Goal: Task Accomplishment & Management: Manage account settings

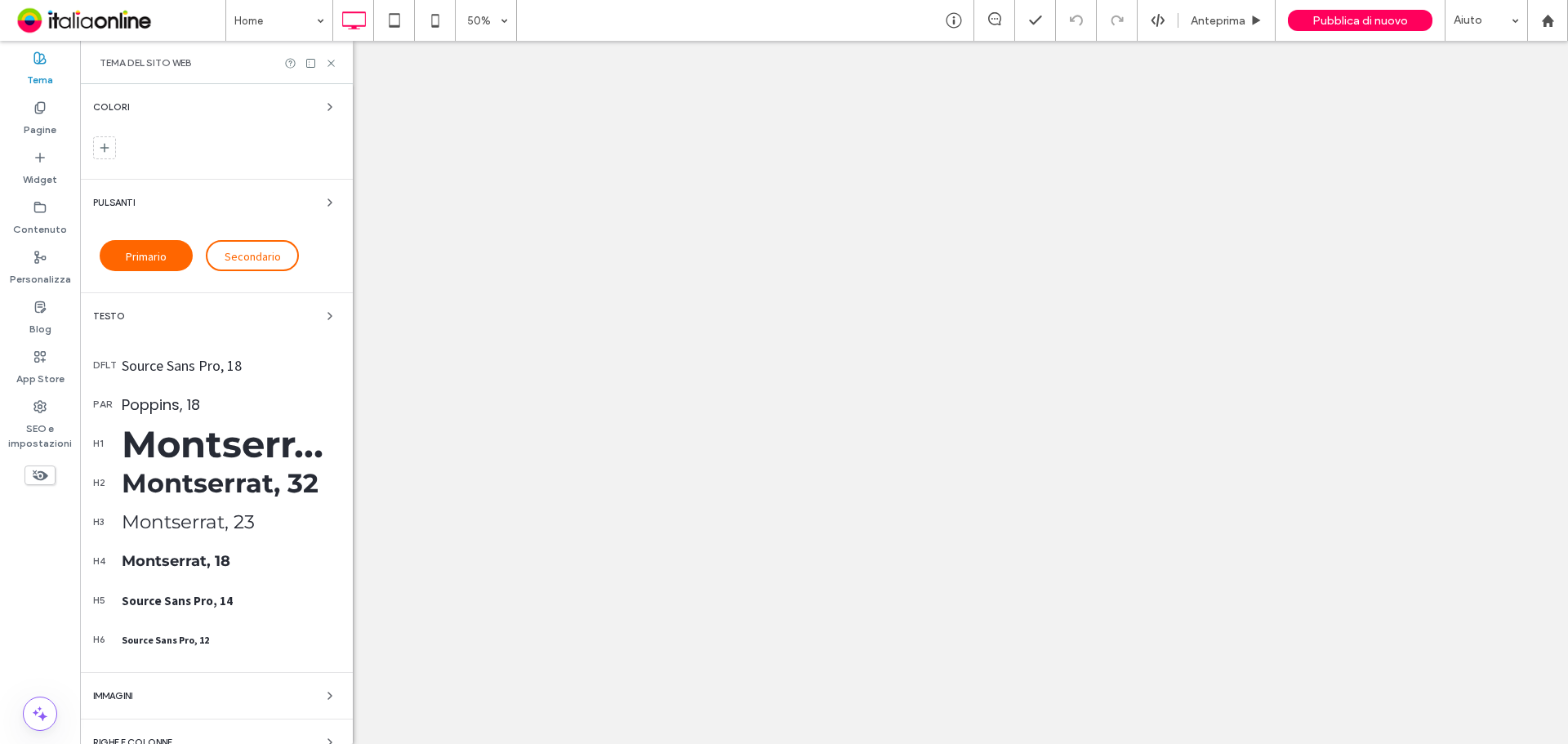
drag, startPoint x: 0, startPoint y: 0, endPoint x: 211, endPoint y: 153, distance: 260.6
click at [329, 71] on div "Tema del sito web" at bounding box center [216, 62] width 273 height 43
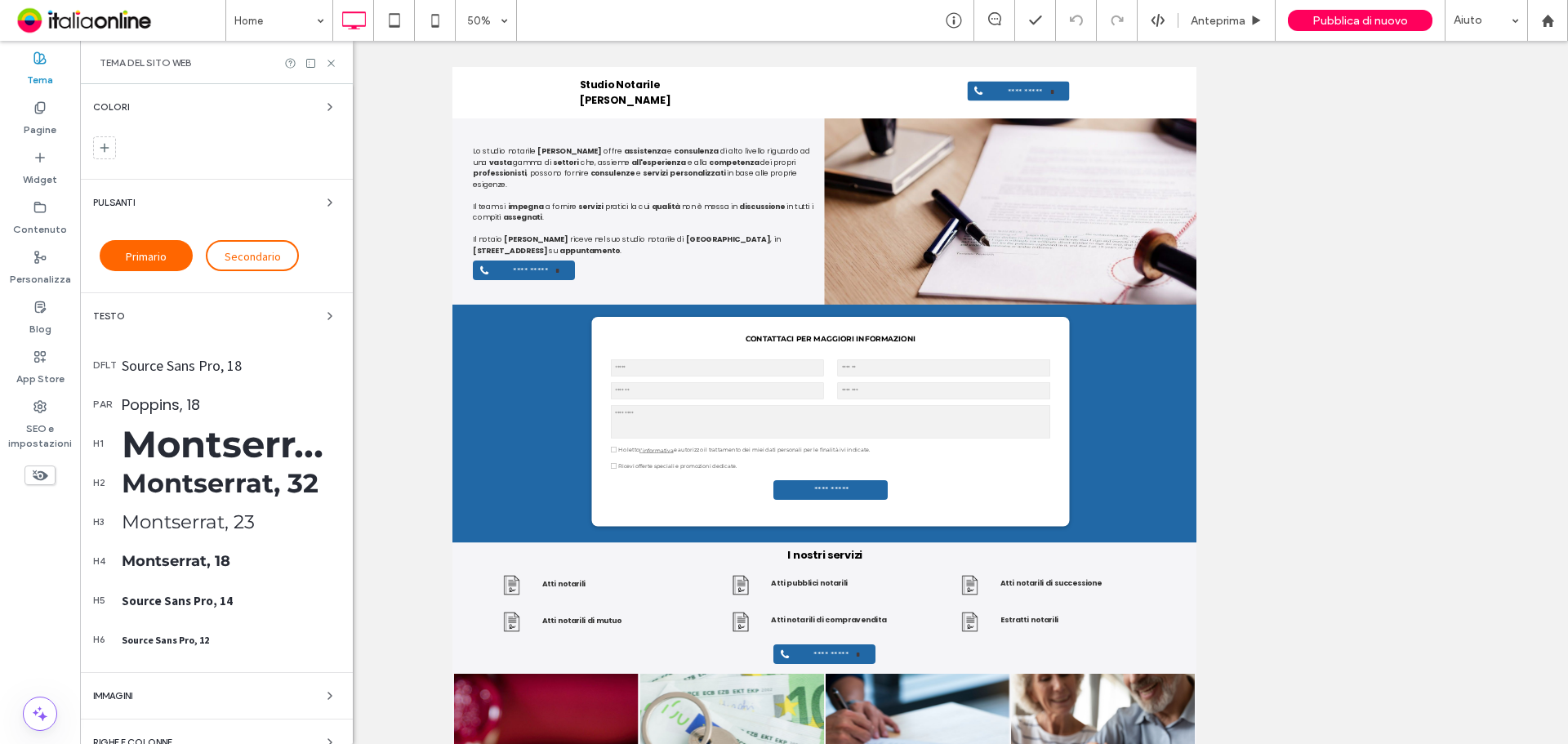
scroll to position [115, 0]
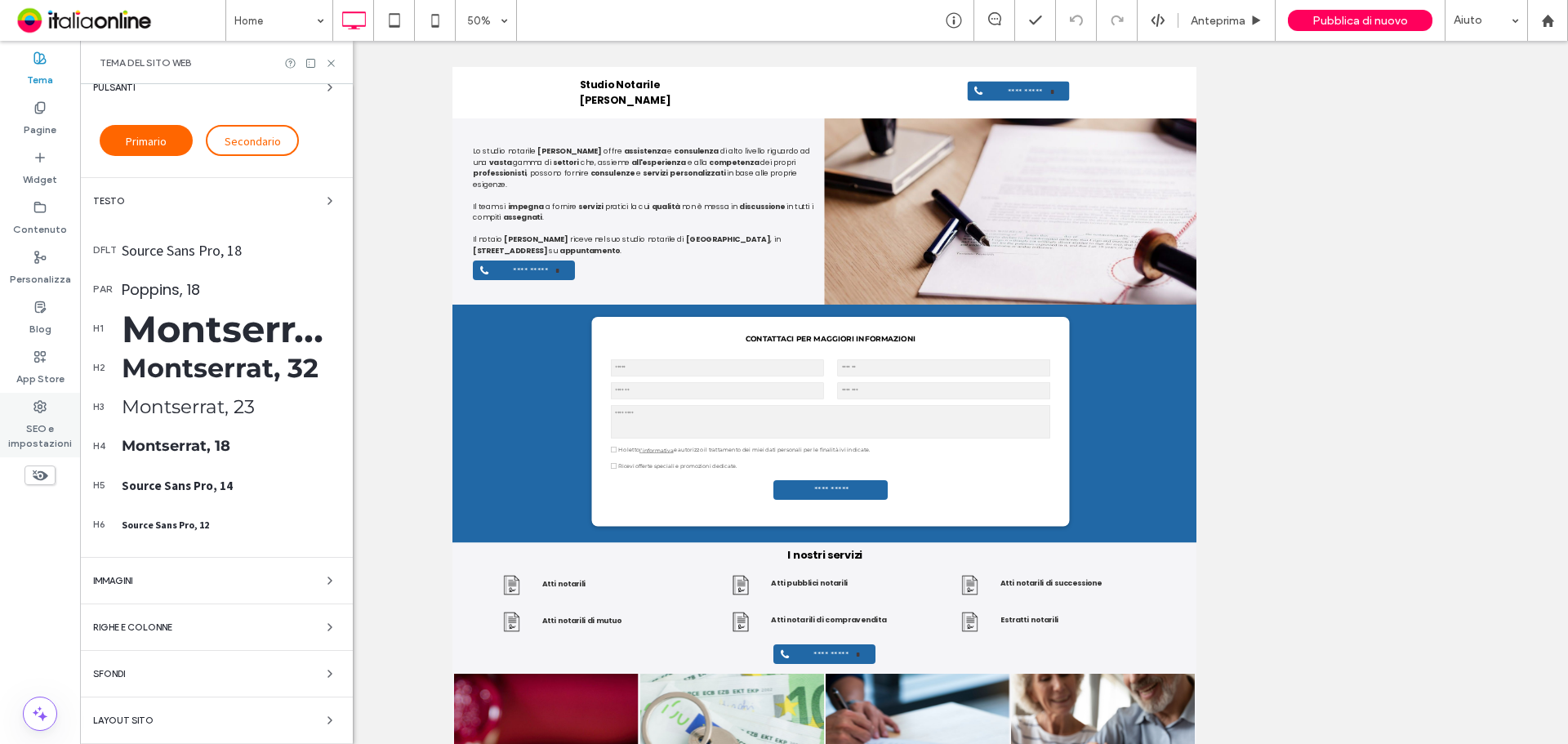
click at [43, 439] on label "SEO e impostazioni" at bounding box center [40, 431] width 80 height 38
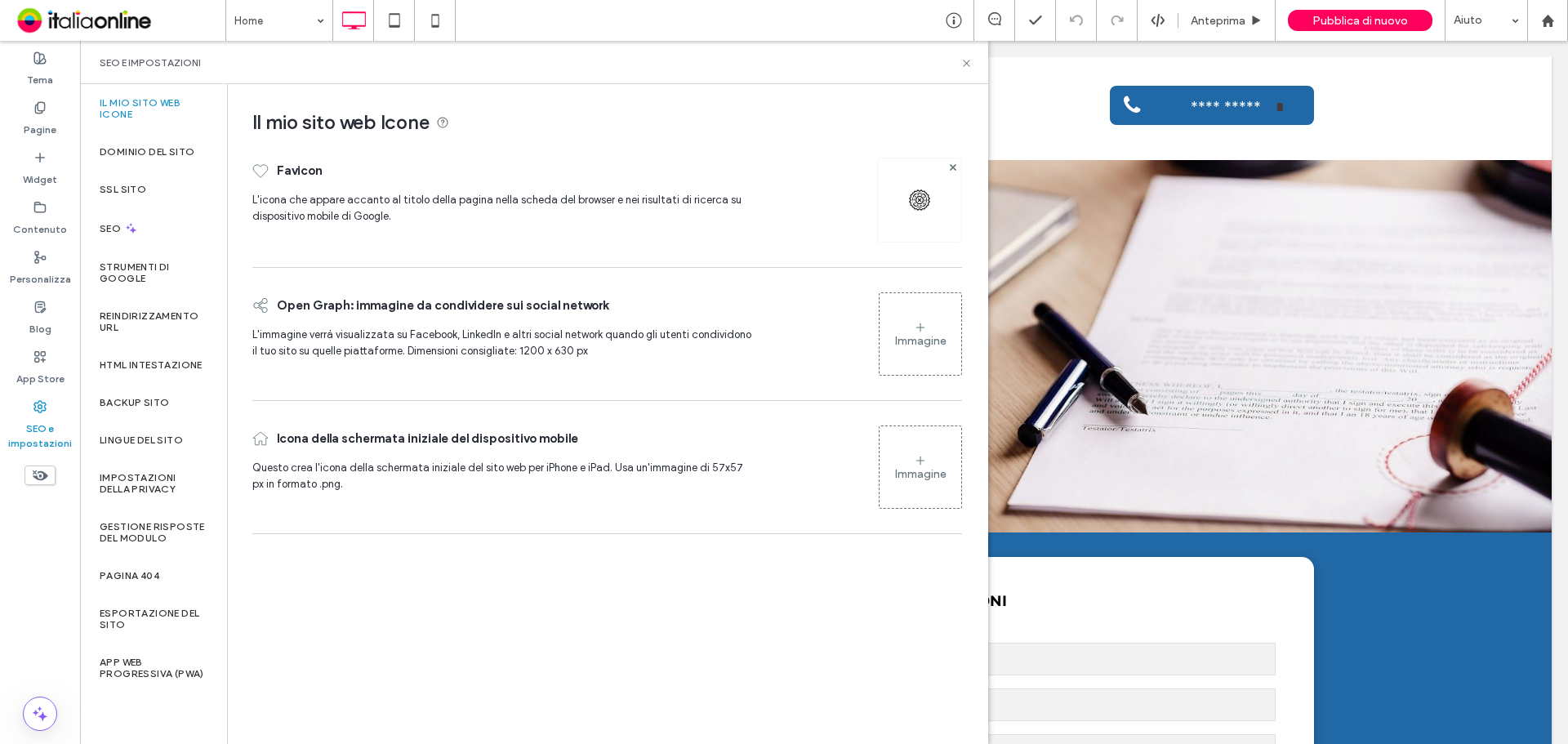
click at [916, 339] on div "Immagine" at bounding box center [921, 341] width 51 height 14
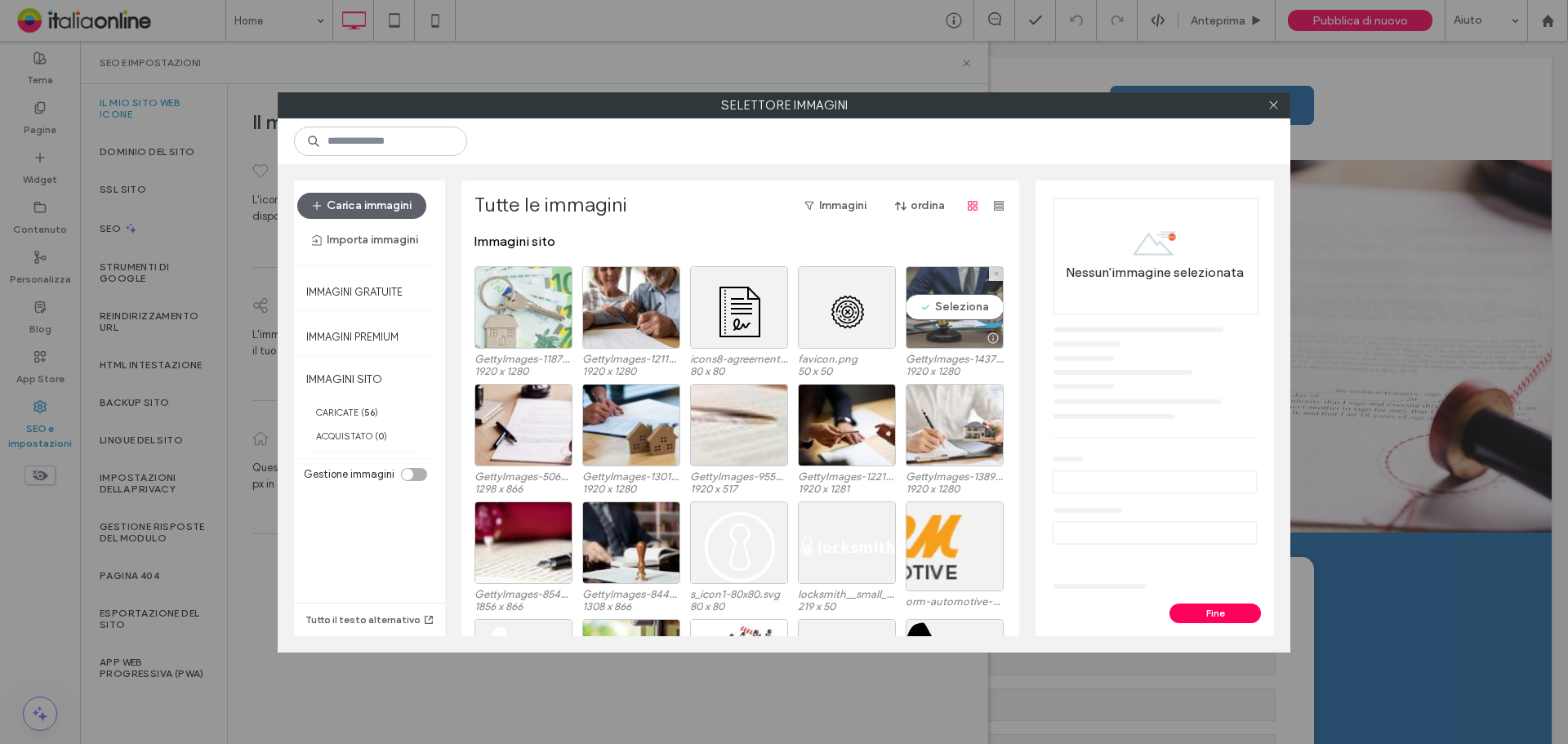
click at [942, 326] on div "Seleziona" at bounding box center [955, 307] width 98 height 82
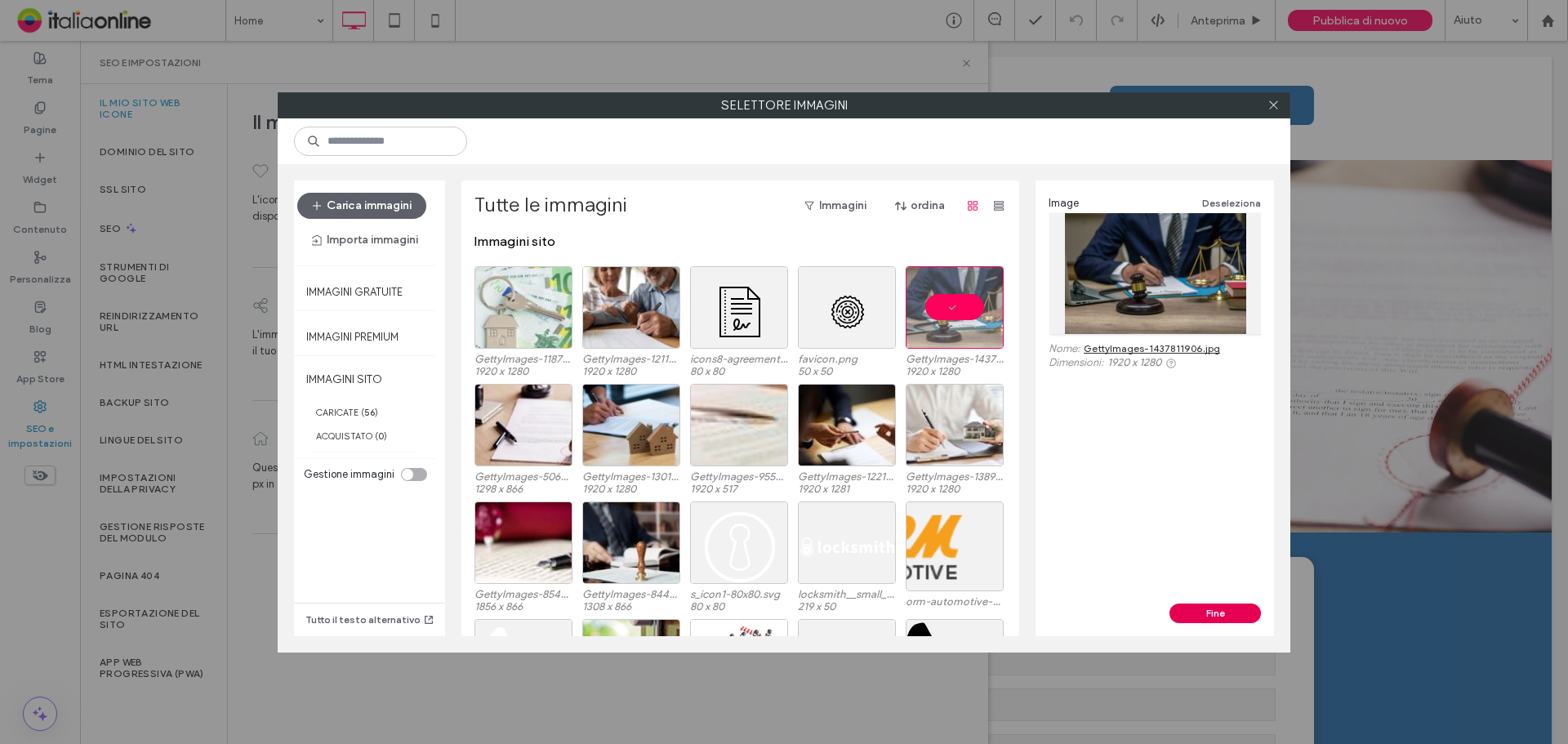
click at [1227, 615] on button "Fine" at bounding box center [1215, 614] width 92 height 19
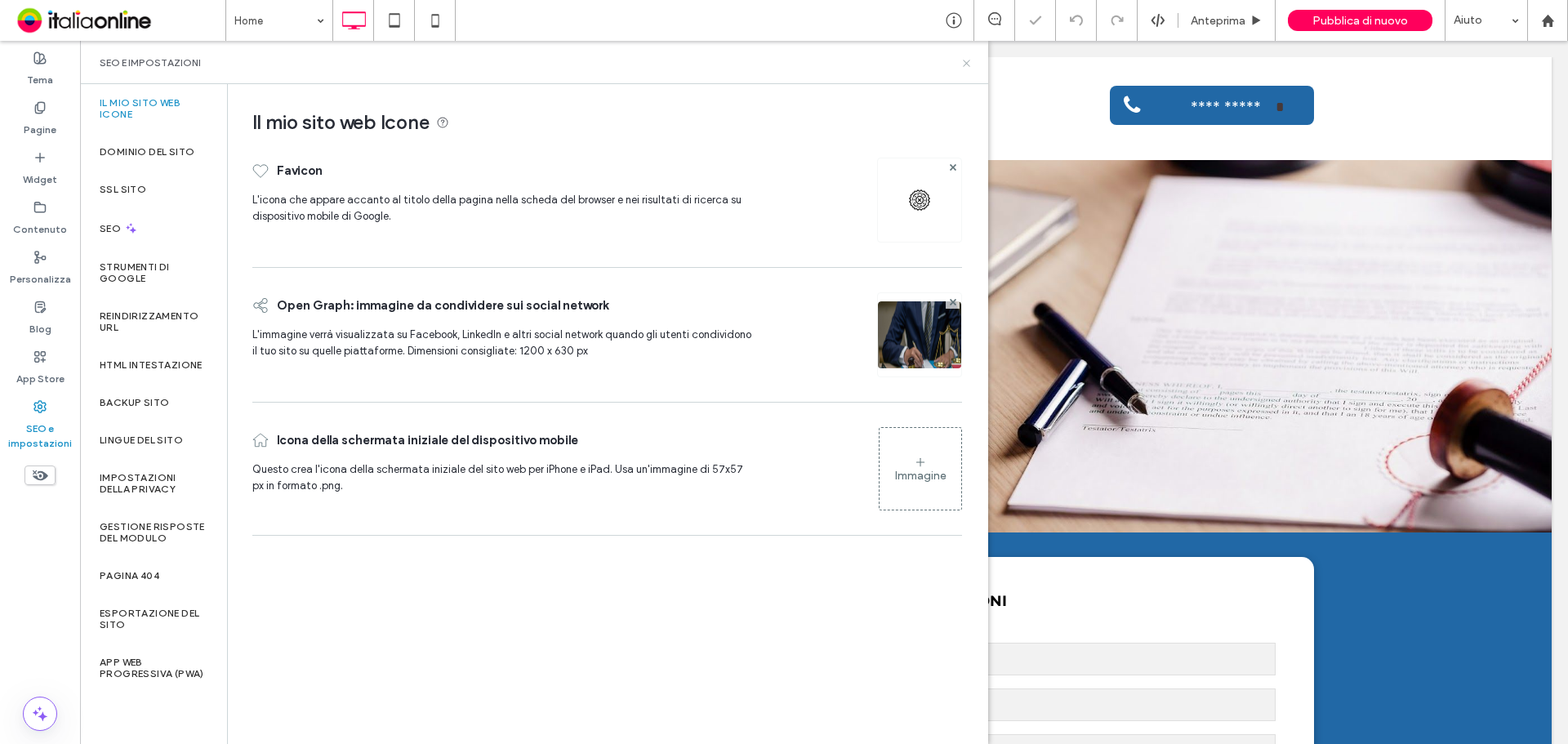
drag, startPoint x: 969, startPoint y: 67, endPoint x: 772, endPoint y: 72, distance: 197.1
click at [969, 67] on icon at bounding box center [966, 63] width 13 height 13
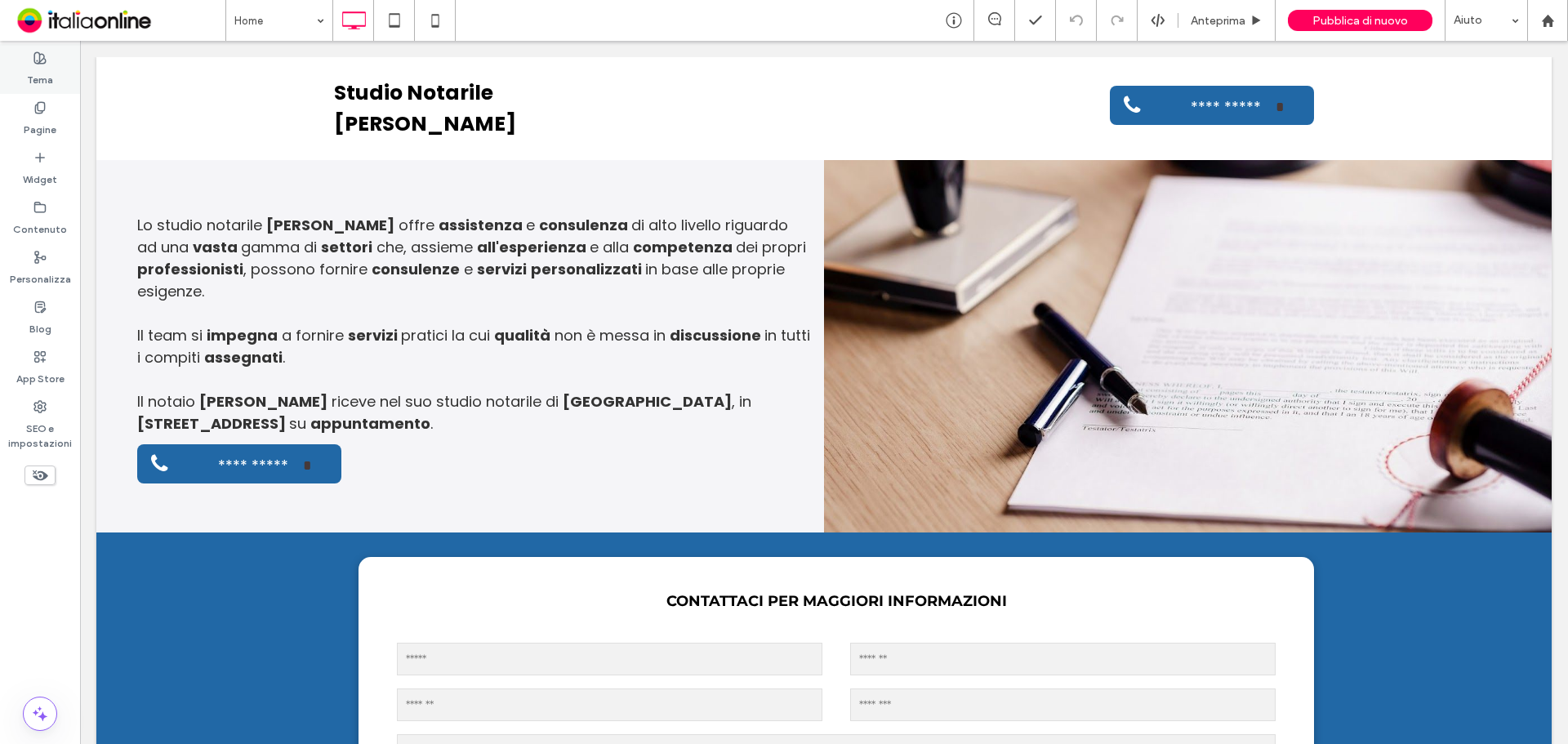
click at [44, 73] on label "Tema" at bounding box center [40, 76] width 26 height 23
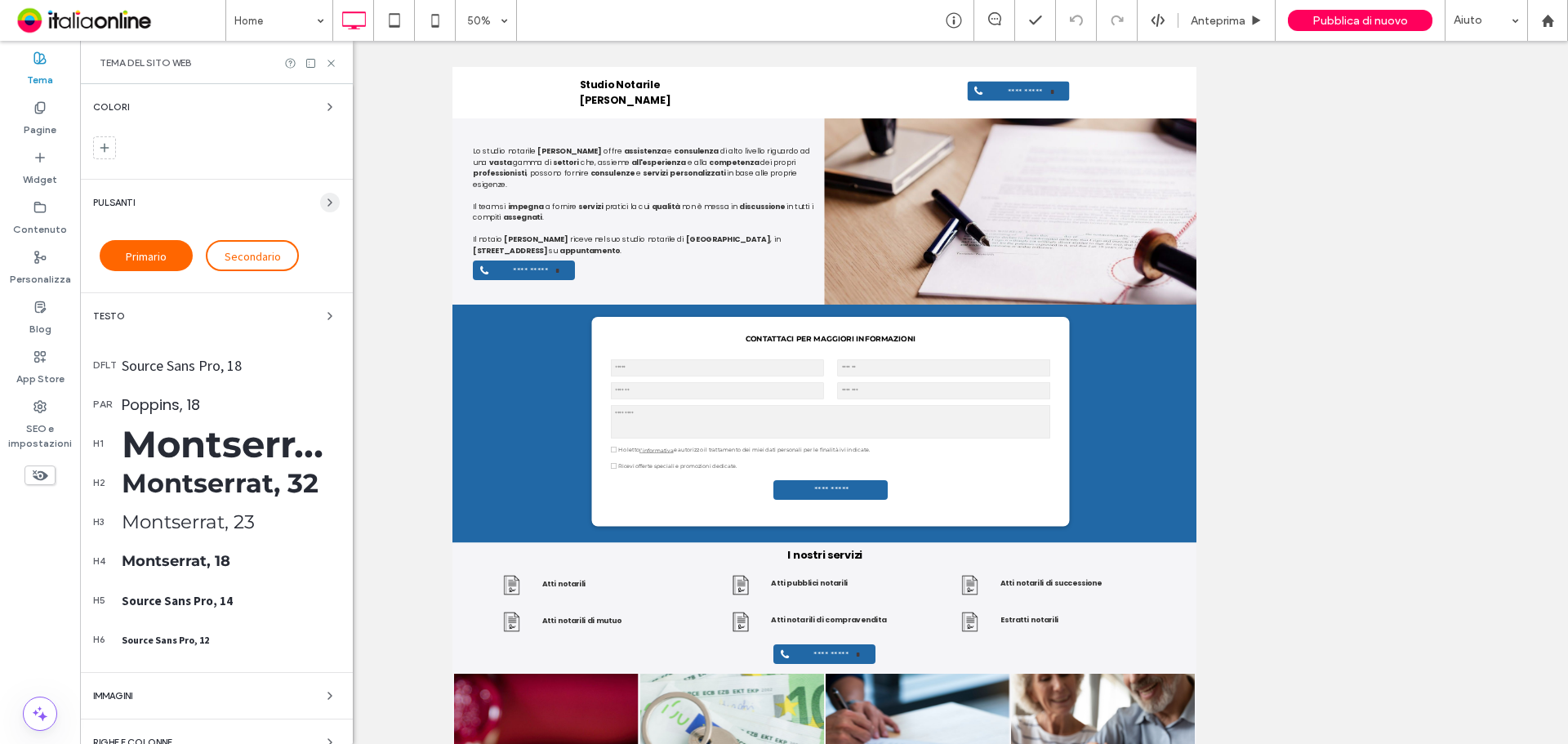
click at [327, 194] on span "button" at bounding box center [330, 203] width 19 height 19
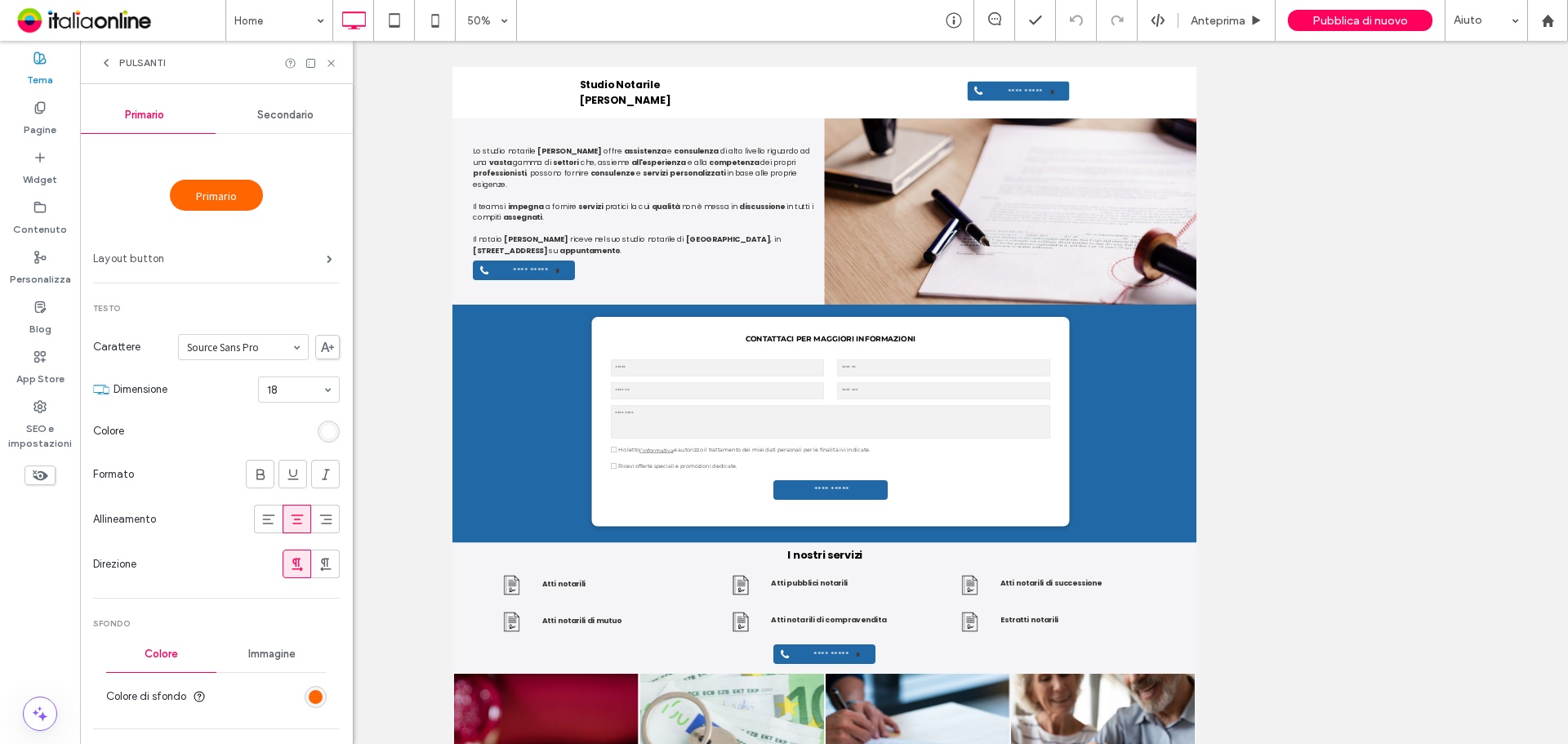
click at [305, 257] on label "Layout button" at bounding box center [209, 259] width 234 height 33
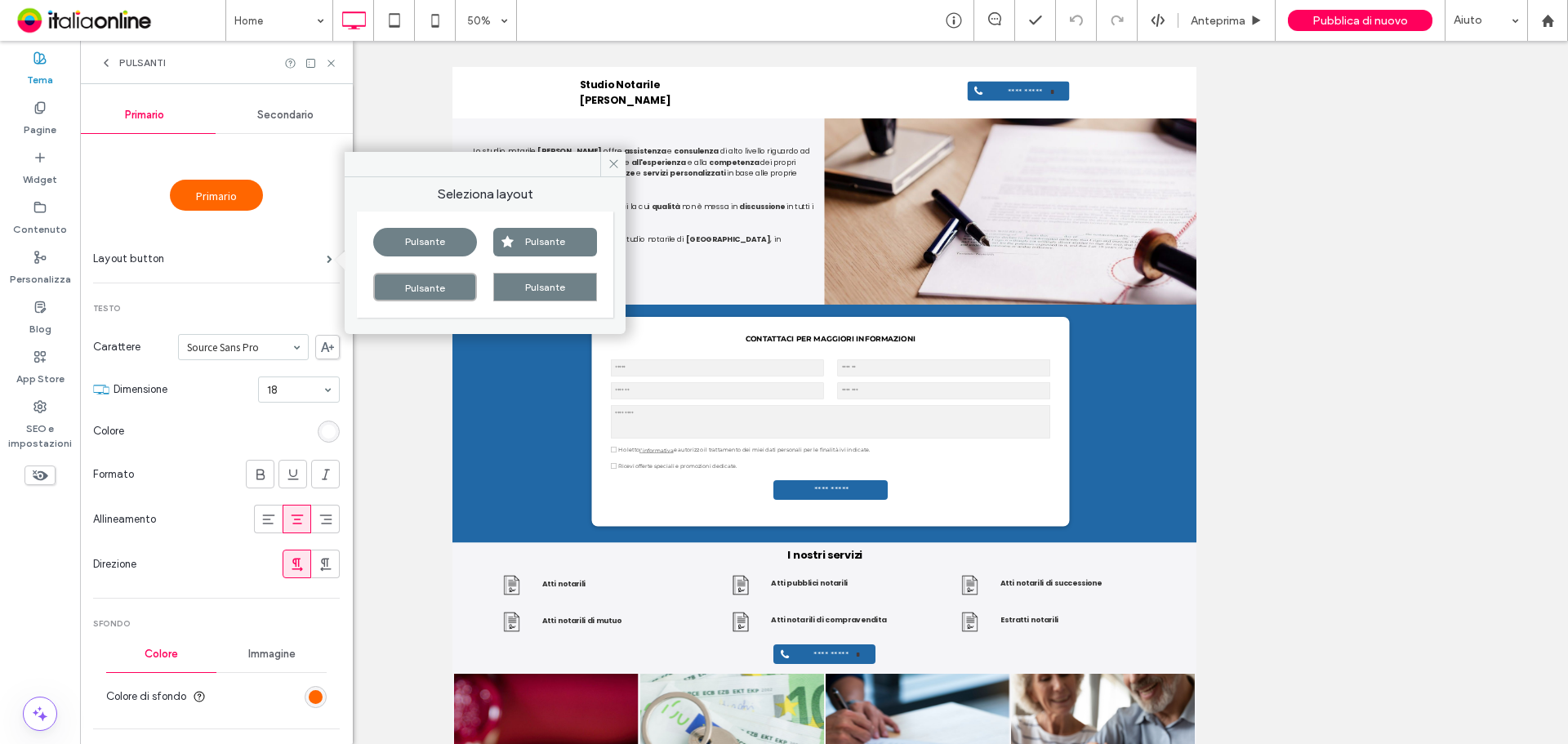
click at [513, 247] on div "Pulsante" at bounding box center [544, 242] width 103 height 29
type input "*"
click at [127, 70] on div "Pulsanti" at bounding box center [216, 62] width 273 height 43
click at [108, 71] on div "Pulsanti" at bounding box center [216, 62] width 273 height 43
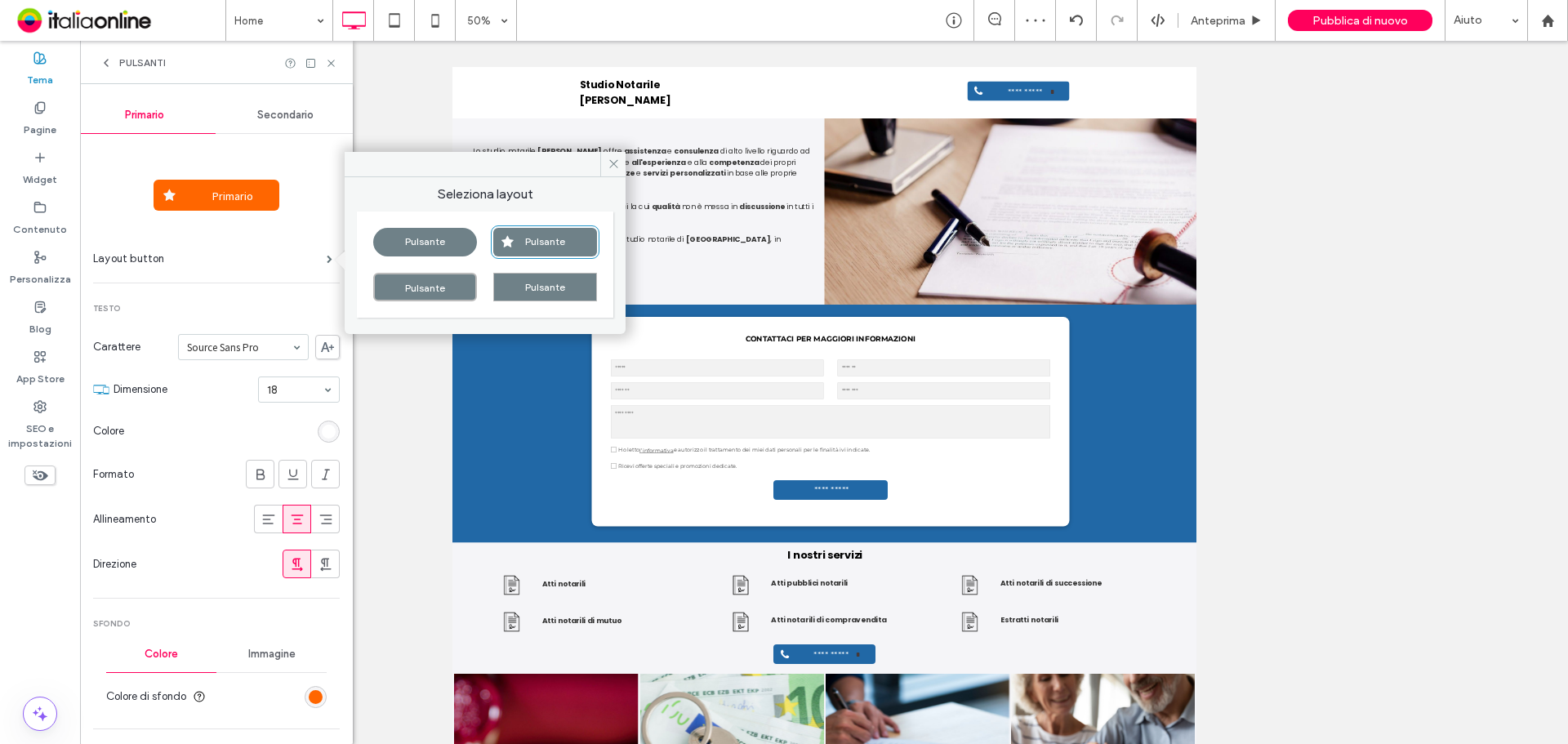
click at [110, 64] on icon at bounding box center [106, 63] width 14 height 14
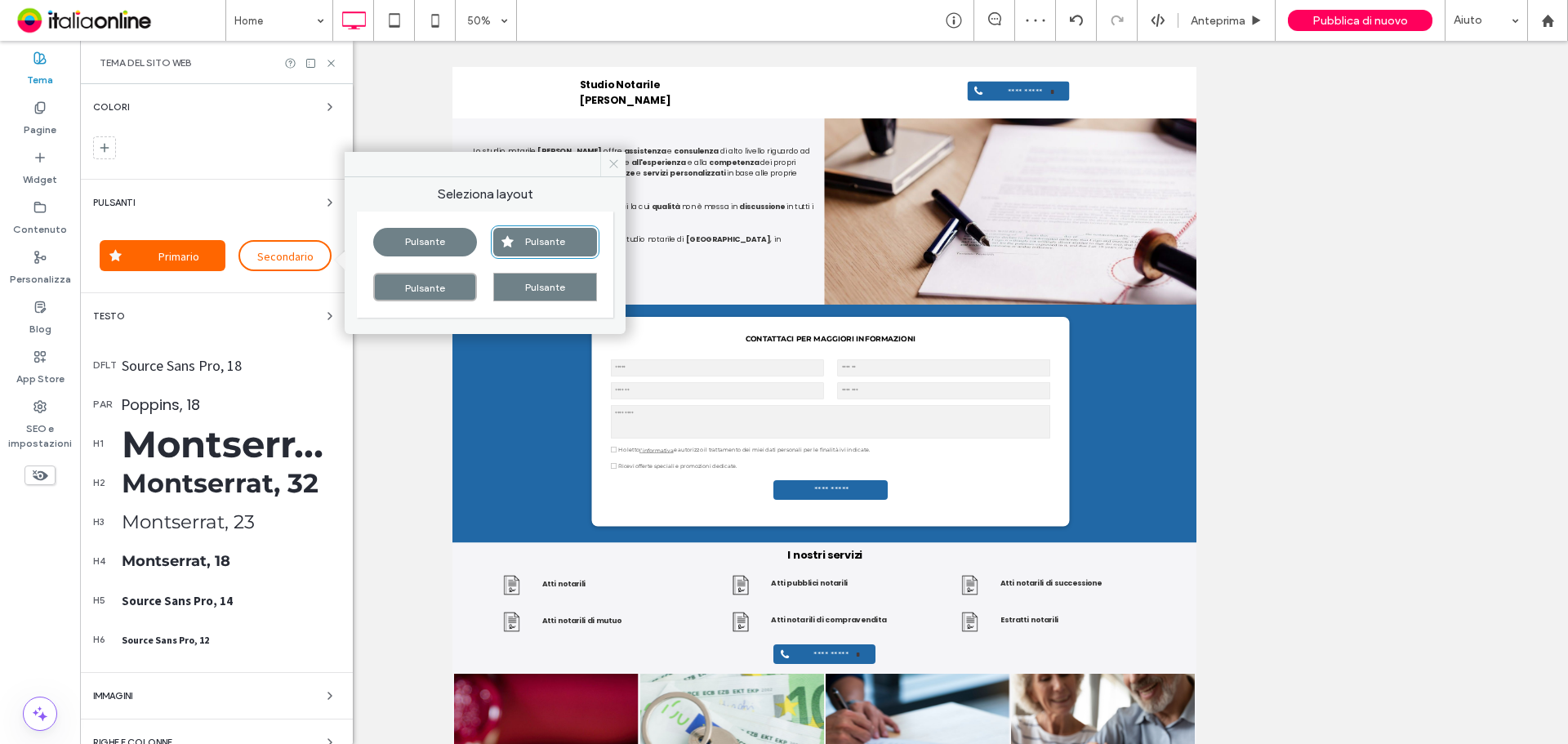
click at [624, 168] on span at bounding box center [613, 163] width 25 height 24
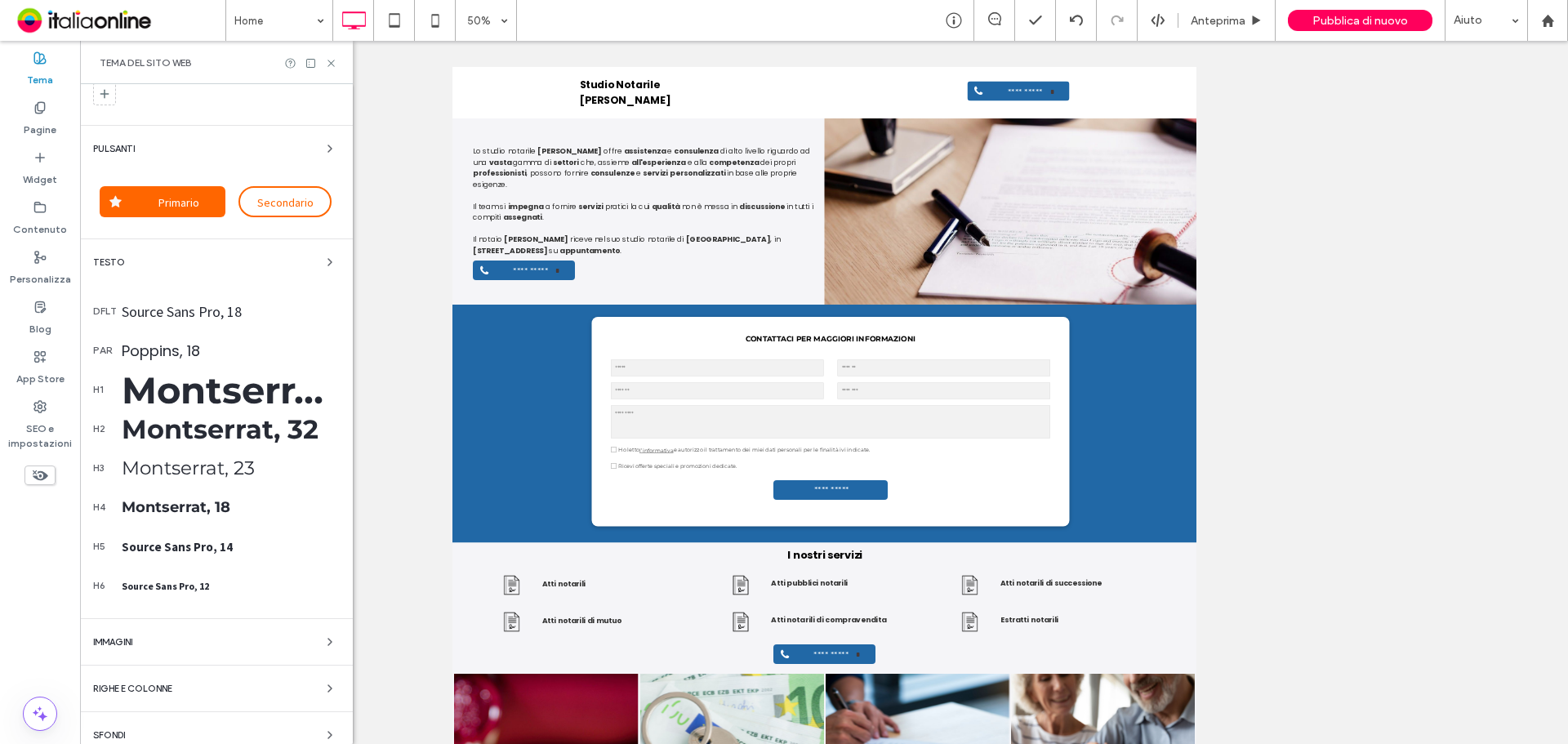
scroll to position [0, 0]
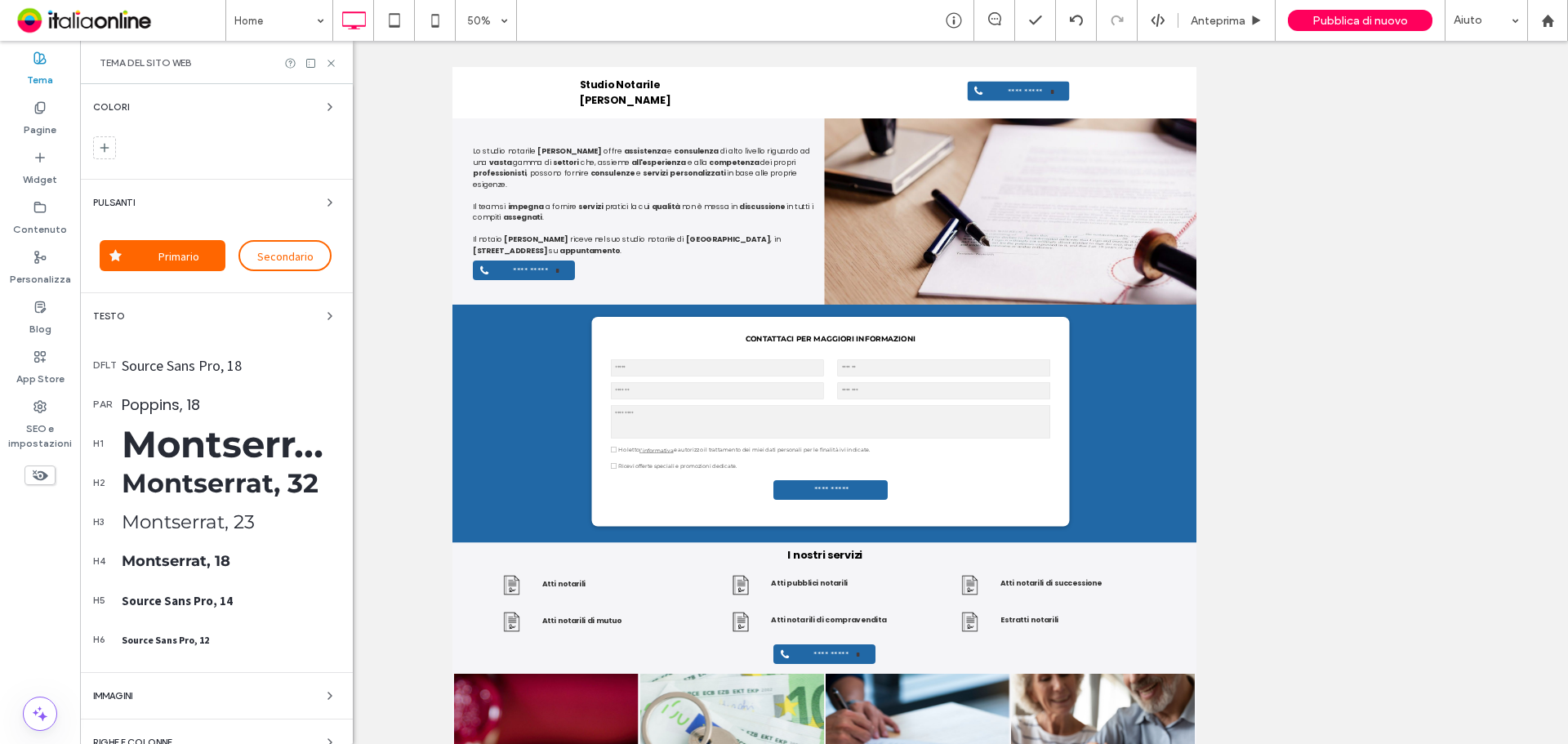
click at [61, 68] on div "Tema" at bounding box center [40, 69] width 80 height 50
drag, startPoint x: 328, startPoint y: 63, endPoint x: 247, endPoint y: 29, distance: 87.8
click at [328, 63] on icon at bounding box center [331, 63] width 13 height 13
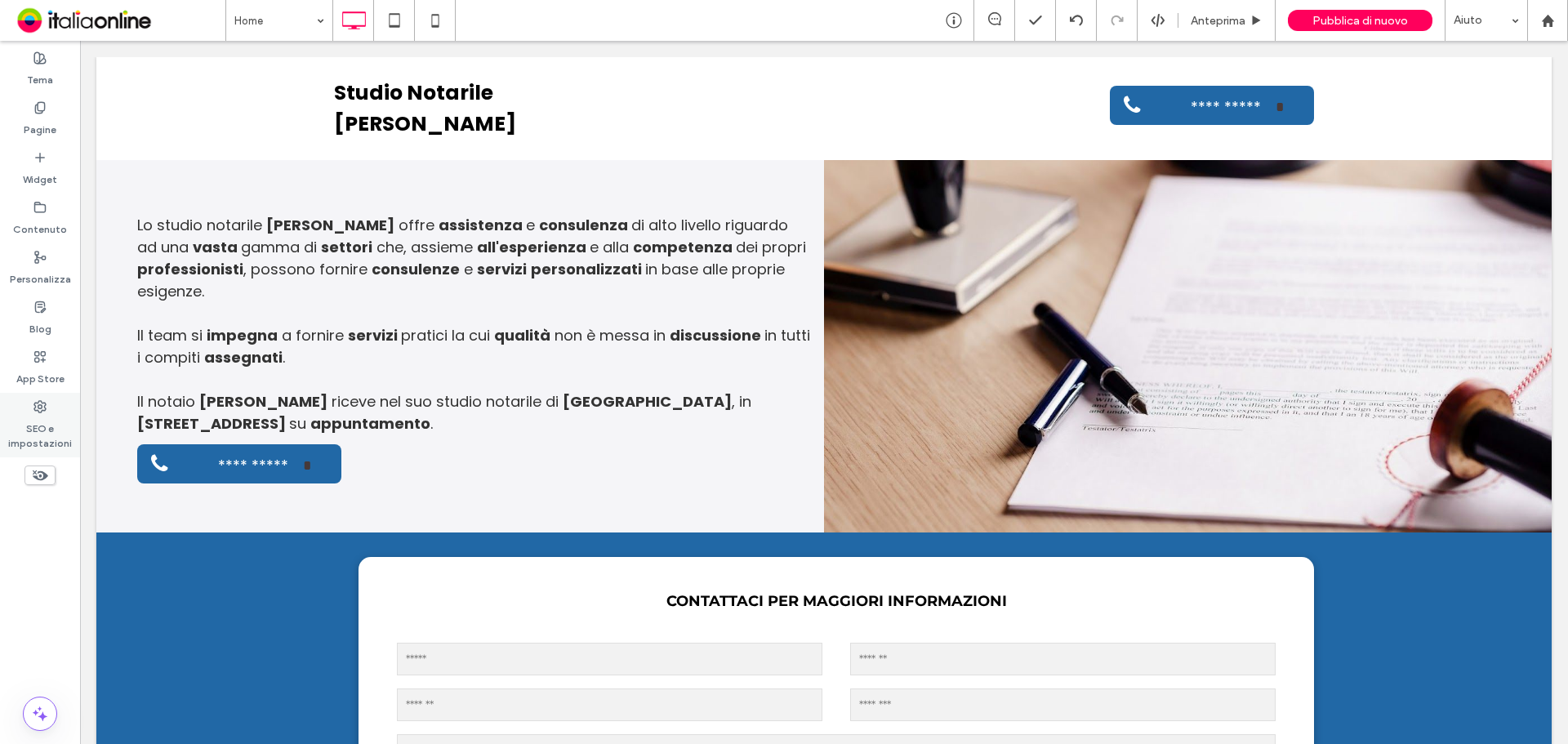
click at [26, 432] on label "SEO e impostazioni" at bounding box center [40, 431] width 80 height 38
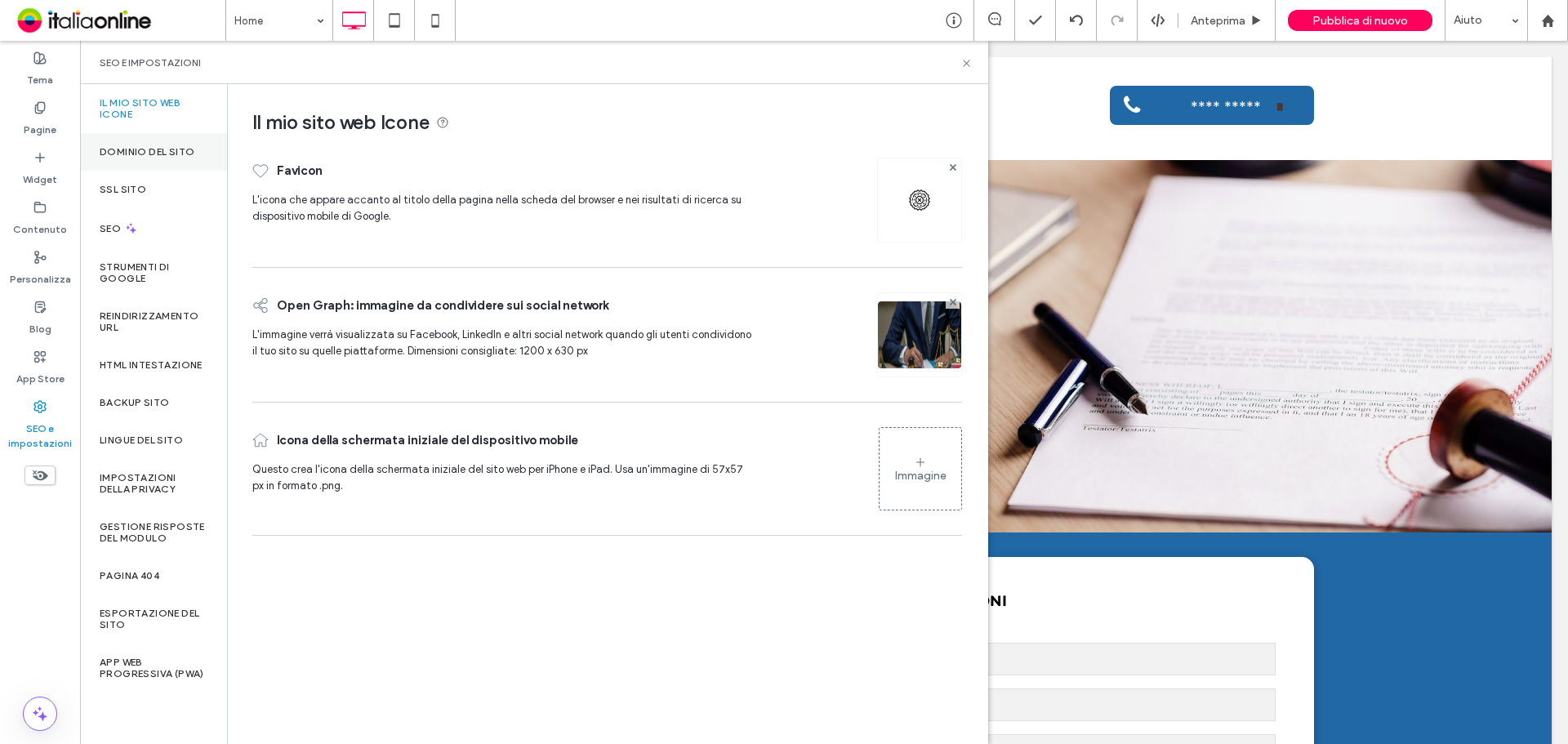
click at [136, 153] on label "Dominio del sito" at bounding box center [147, 152] width 95 height 12
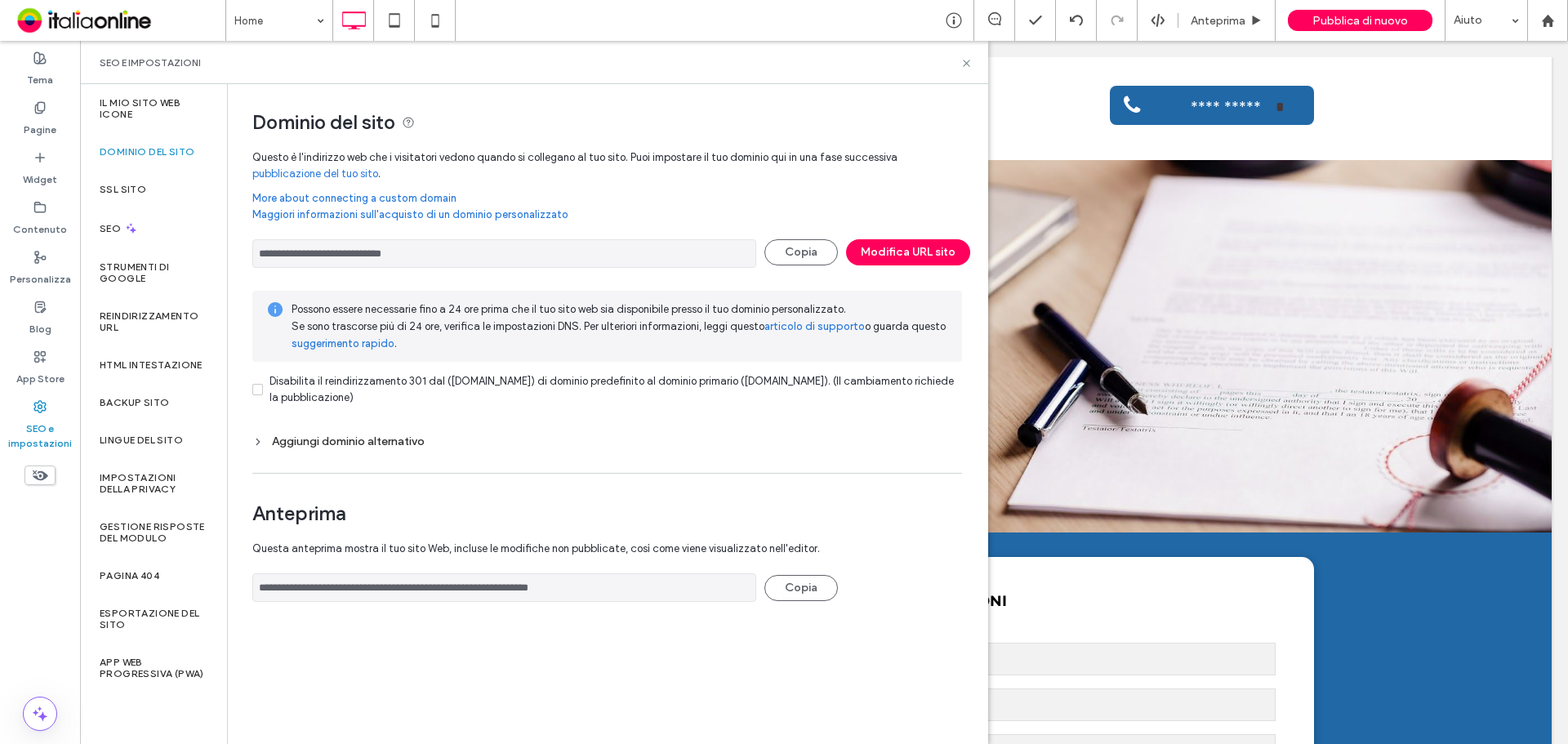
click at [387, 436] on div "Aggiungi dominio alternativo" at bounding box center [608, 441] width 710 height 14
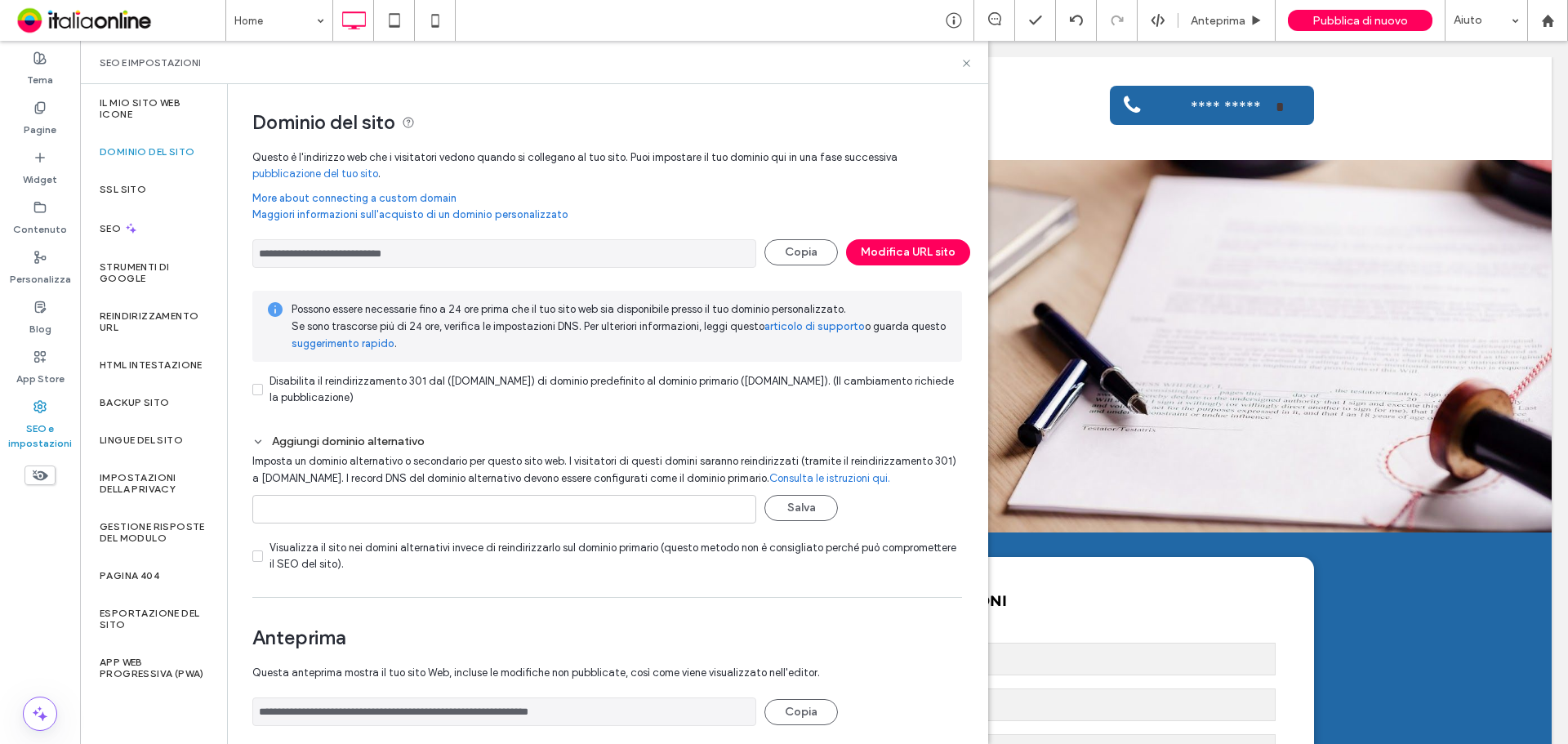
click at [387, 436] on div "Aggiungi dominio alternativo" at bounding box center [608, 441] width 710 height 14
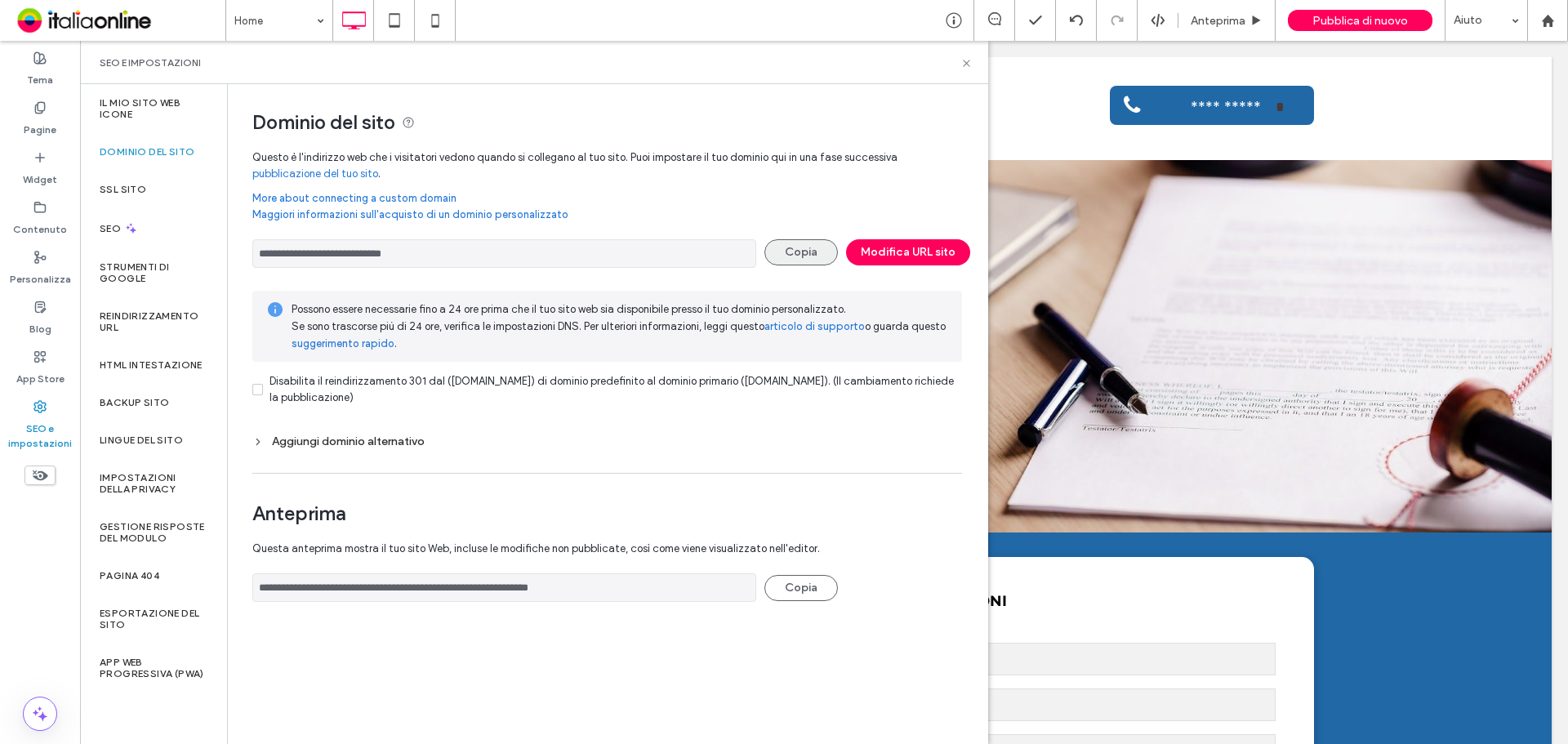
click at [812, 252] on button "Copia" at bounding box center [801, 252] width 73 height 26
click at [804, 260] on button "Copia" at bounding box center [801, 252] width 73 height 26
click at [1362, 21] on span "Pubblica di nuovo" at bounding box center [1360, 20] width 96 height 14
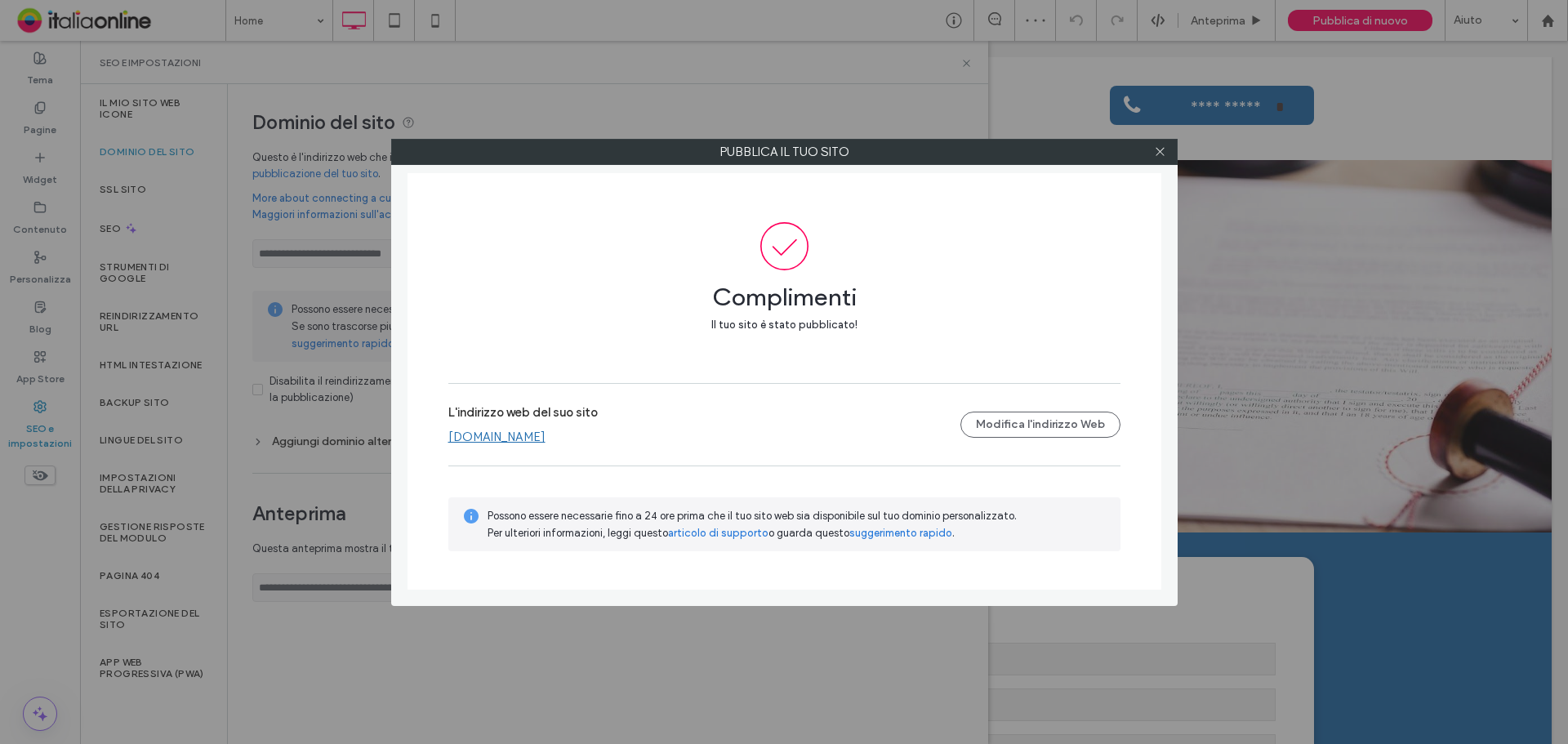
click at [539, 439] on link "[DOMAIN_NAME]" at bounding box center [497, 436] width 97 height 14
